Goal: Information Seeking & Learning: Learn about a topic

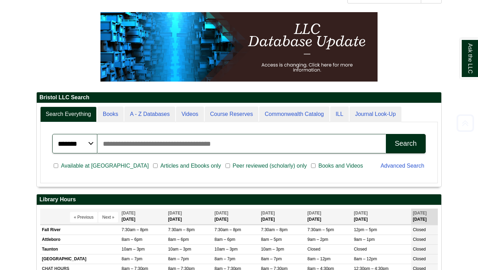
scroll to position [85, 0]
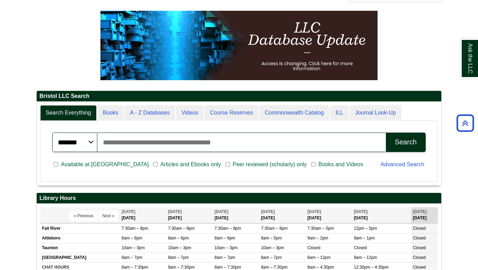
click at [163, 167] on span "Articles and Ebooks only" at bounding box center [191, 164] width 66 height 8
click at [119, 146] on input "Search articles, books, journals & more" at bounding box center [241, 141] width 289 height 19
type input "**********"
click at [402, 141] on div "Search" at bounding box center [406, 142] width 22 height 8
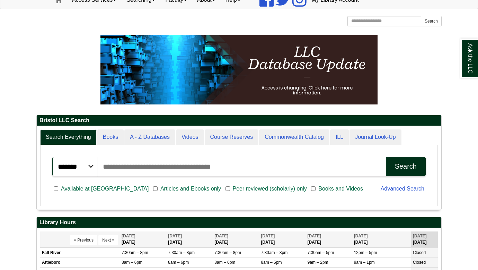
scroll to position [61, 0]
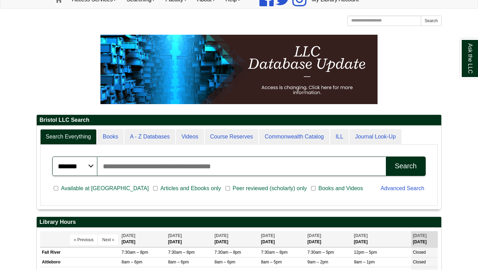
click at [138, 166] on input "Search articles, books, journals & more" at bounding box center [241, 165] width 289 height 19
click at [130, 166] on input "Search articles, books, journals & more" at bounding box center [241, 165] width 289 height 19
type input "**********"
click at [411, 169] on div "Search" at bounding box center [406, 166] width 22 height 8
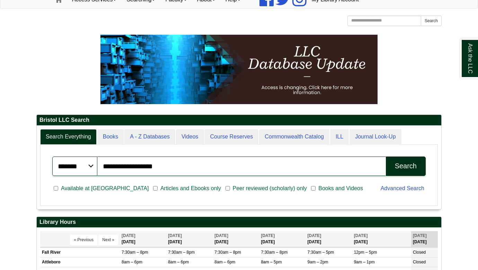
scroll to position [0, 0]
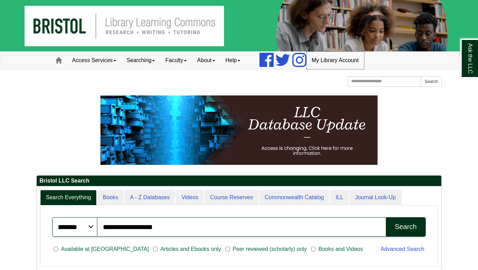
click at [329, 57] on link "My Library Account" at bounding box center [336, 60] width 58 height 17
click at [257, 77] on div "[GEOGRAPHIC_DATA] [GEOGRAPHIC_DATA] Learning Commons Homepage Homepage Home Sea…" at bounding box center [238, 82] width 405 height 12
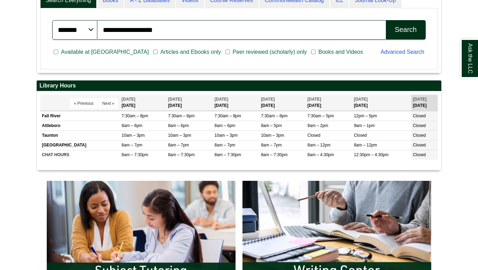
scroll to position [198, 0]
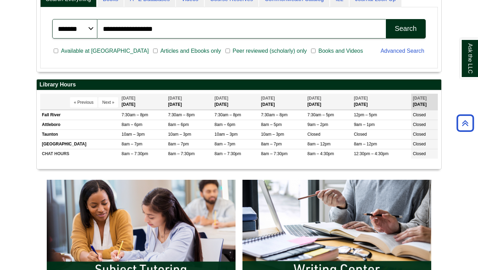
click at [400, 25] on div "Search" at bounding box center [406, 29] width 22 height 8
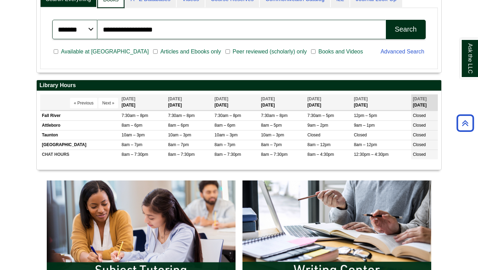
scroll to position [84, 405]
